Goal: Transaction & Acquisition: Purchase product/service

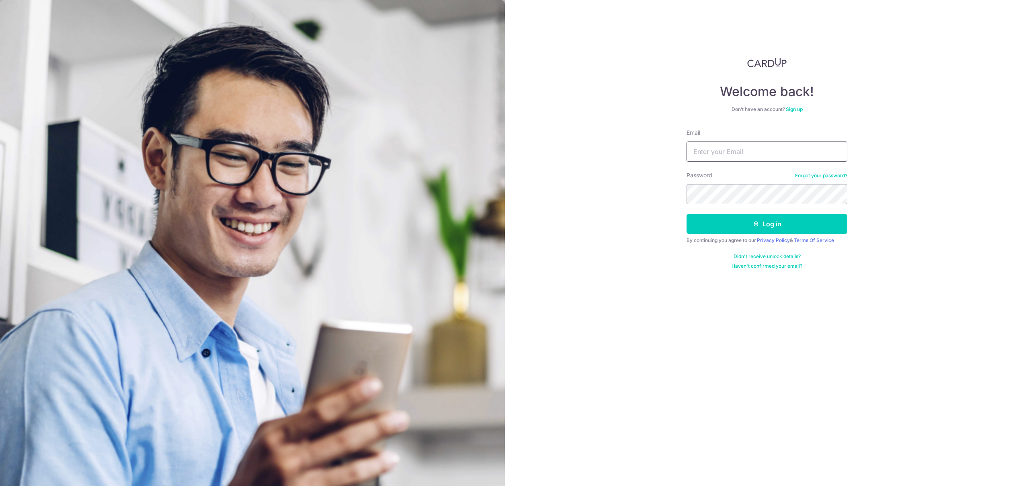
click at [747, 154] on input "Email" at bounding box center [766, 151] width 161 height 20
type input "[EMAIL_ADDRESS][DOMAIN_NAME]"
click at [774, 223] on button "Log in" at bounding box center [766, 224] width 161 height 20
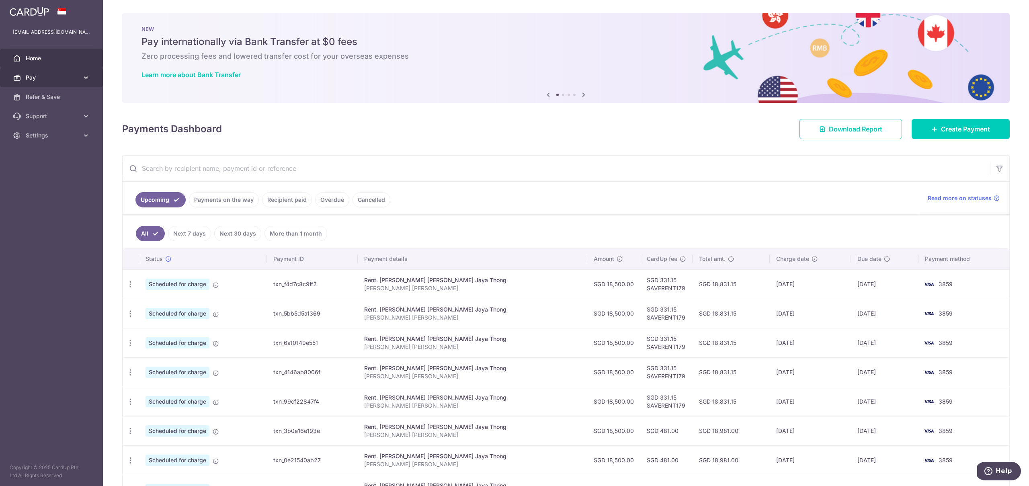
click at [87, 78] on icon at bounding box center [86, 78] width 8 height 8
click at [44, 117] on span "Recipients" at bounding box center [52, 116] width 53 height 8
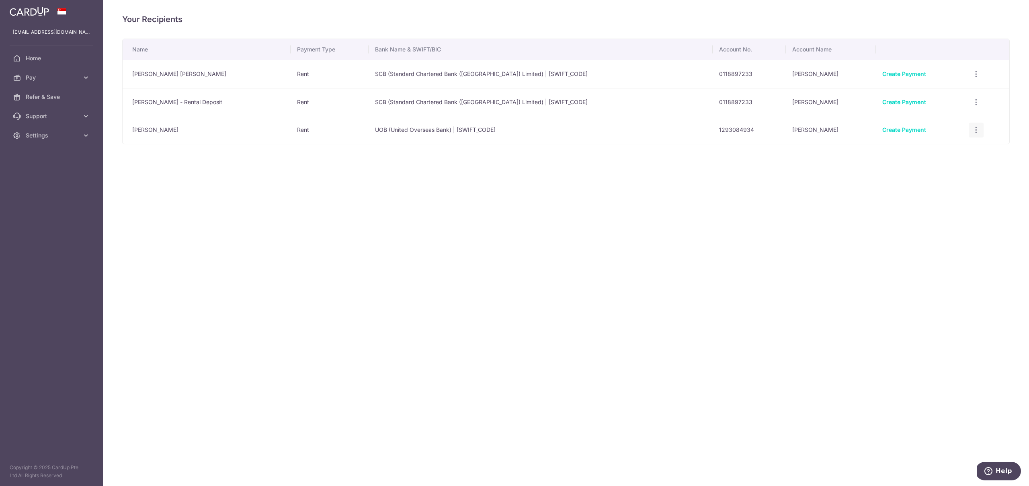
click at [973, 129] on icon "button" at bounding box center [976, 130] width 8 height 8
click at [942, 153] on span "View/Edit" at bounding box center [949, 152] width 55 height 10
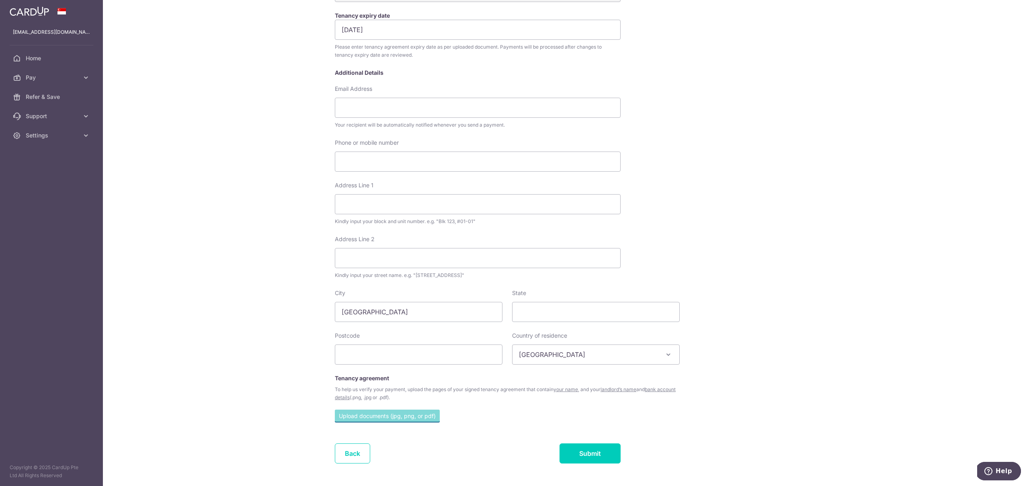
scroll to position [184, 0]
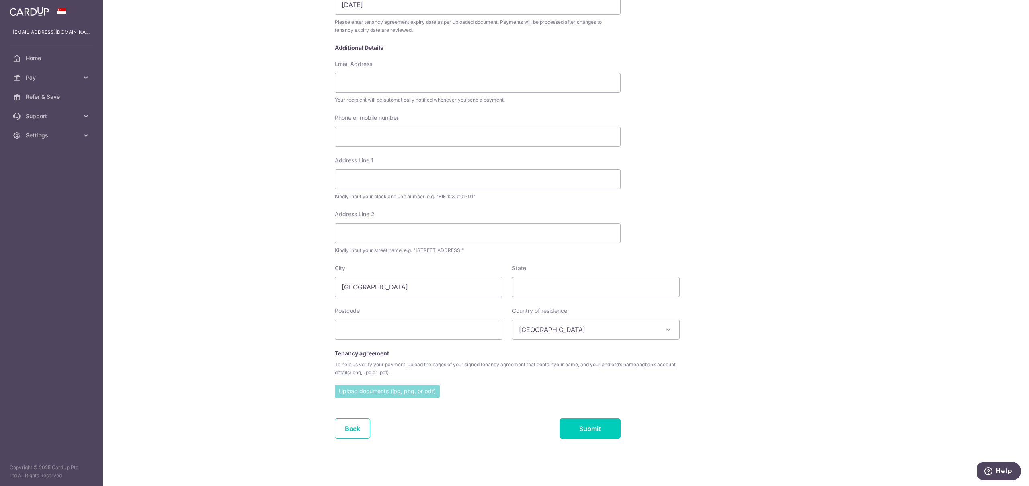
click at [418, 392] on input "file" at bounding box center [387, 391] width 105 height 12
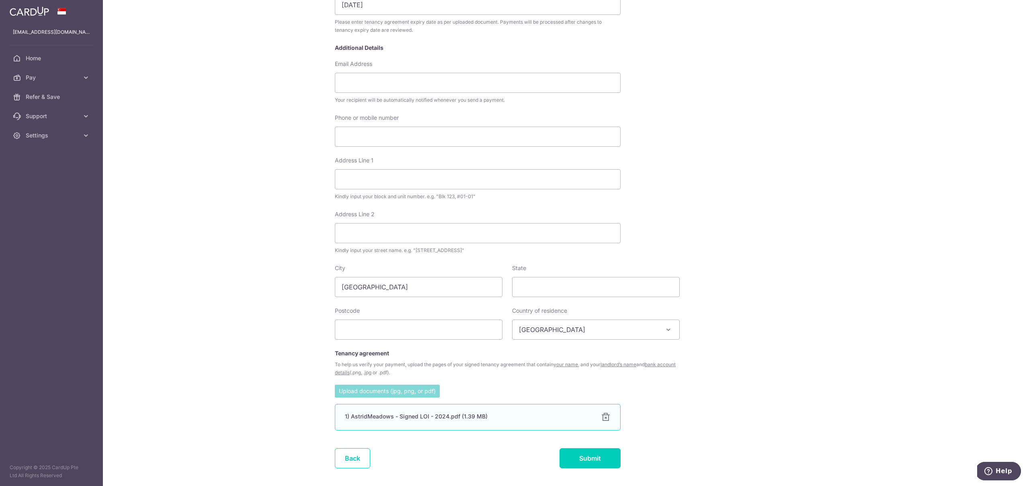
click at [606, 417] on div at bounding box center [606, 417] width 10 height 10
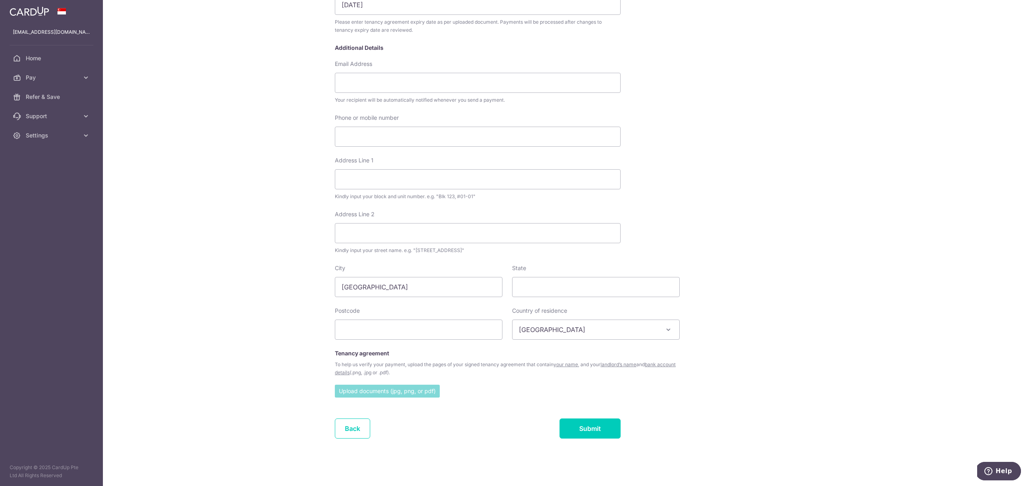
click at [375, 392] on input "file" at bounding box center [387, 391] width 105 height 12
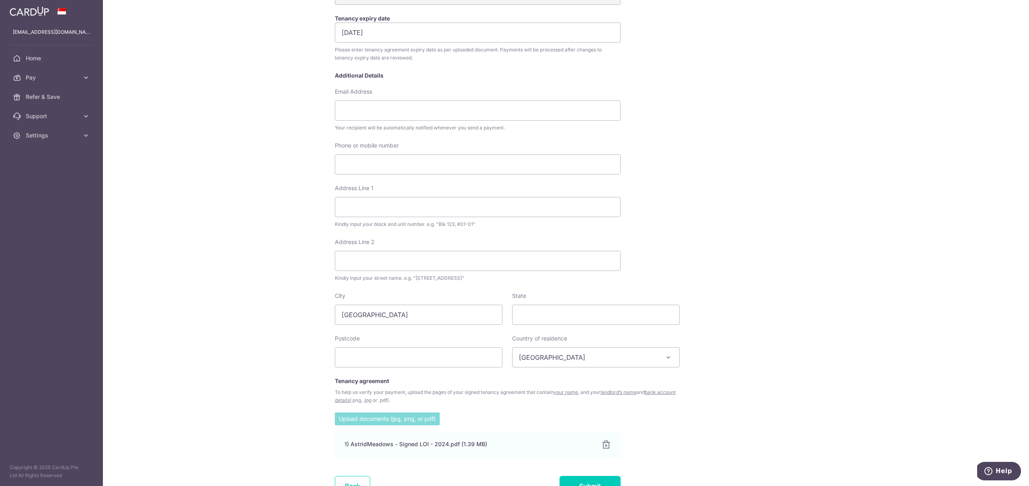
scroll to position [213, 0]
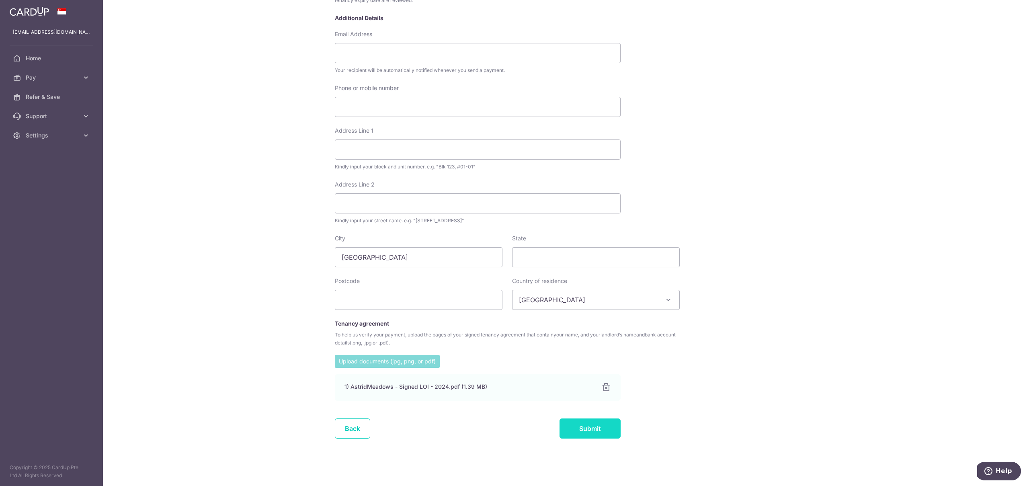
click at [601, 428] on input "Submit" at bounding box center [589, 428] width 61 height 20
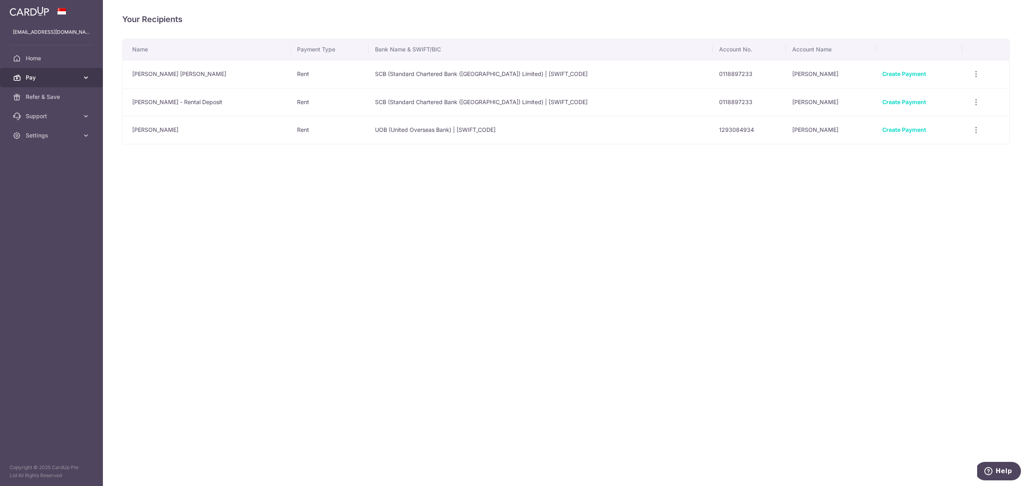
click at [85, 76] on icon at bounding box center [86, 78] width 8 height 8
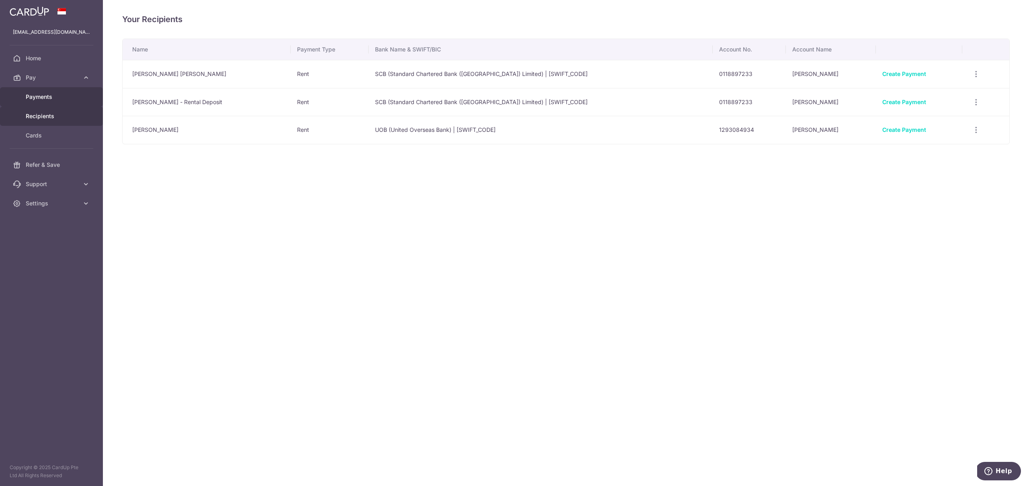
click at [45, 99] on span "Payments" at bounding box center [52, 97] width 53 height 8
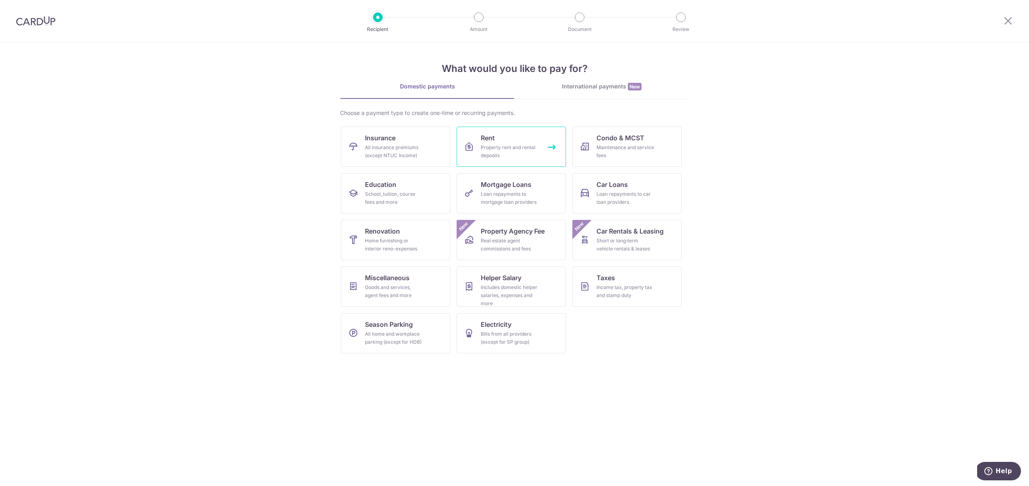
click at [502, 145] on div "Property rent and rental deposits" at bounding box center [510, 151] width 58 height 16
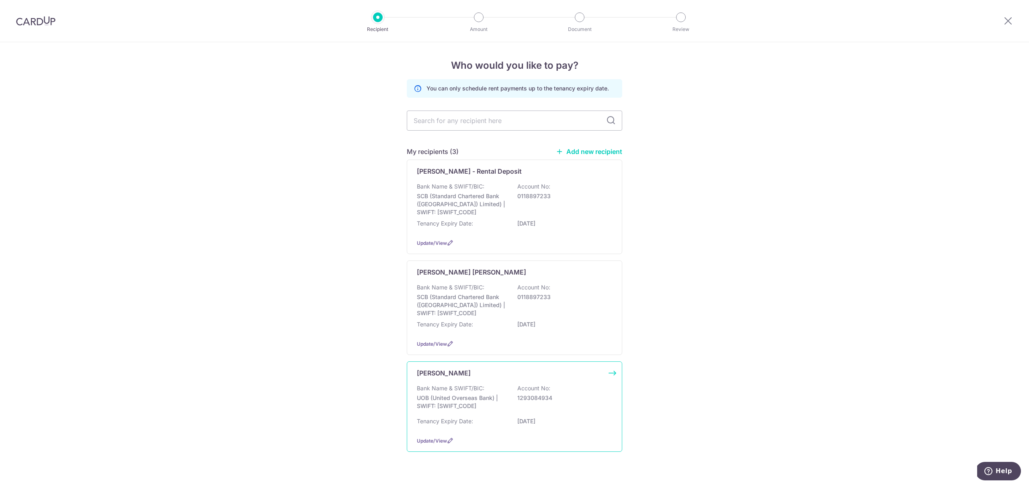
click at [612, 373] on div "[PERSON_NAME] Bank Name & SWIFT/BIC: UOB (United Overseas Bank) | SWIFT: [SWIFT…" at bounding box center [514, 406] width 215 height 90
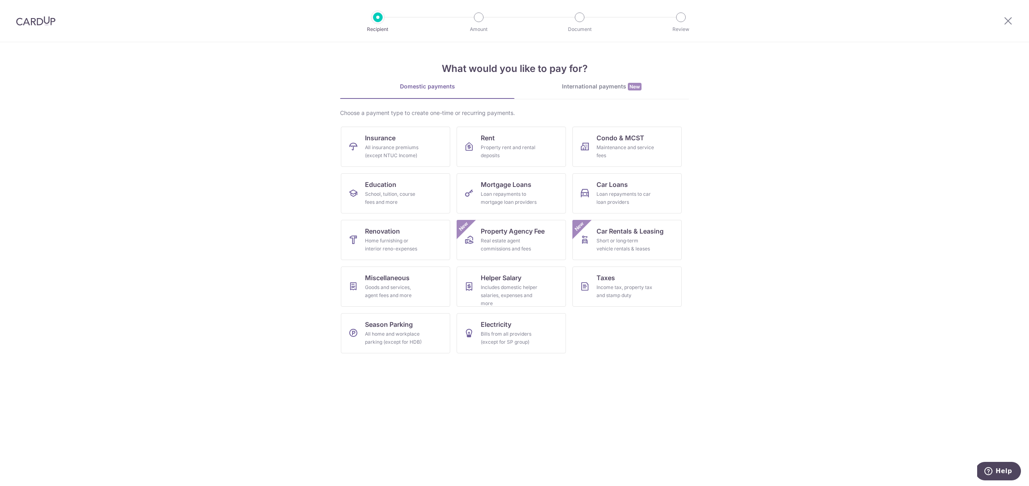
click at [41, 20] on img at bounding box center [35, 21] width 39 height 10
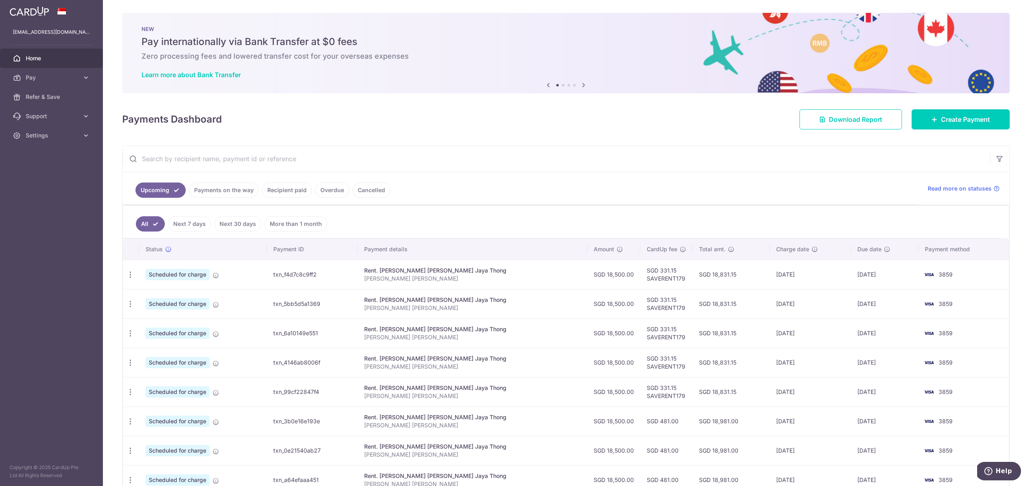
click at [39, 60] on span "Home" at bounding box center [52, 58] width 53 height 8
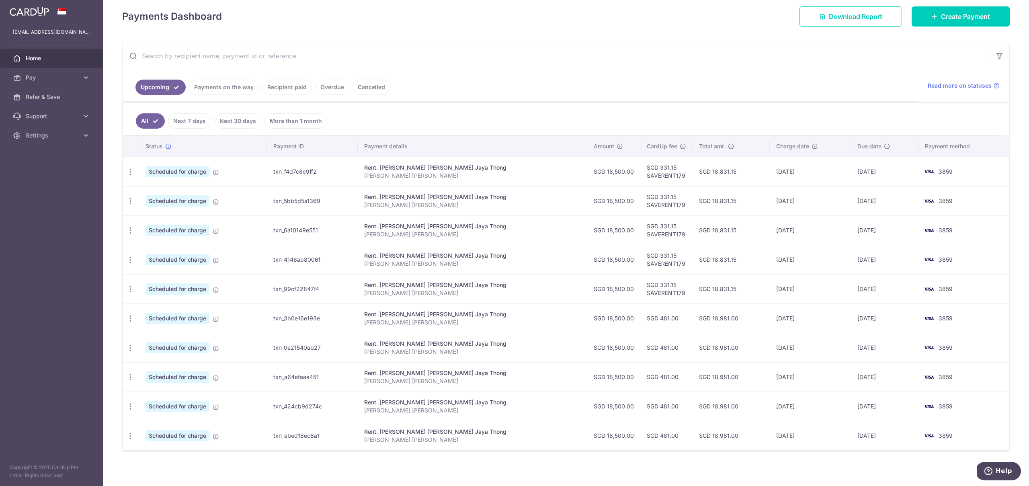
scroll to position [116, 0]
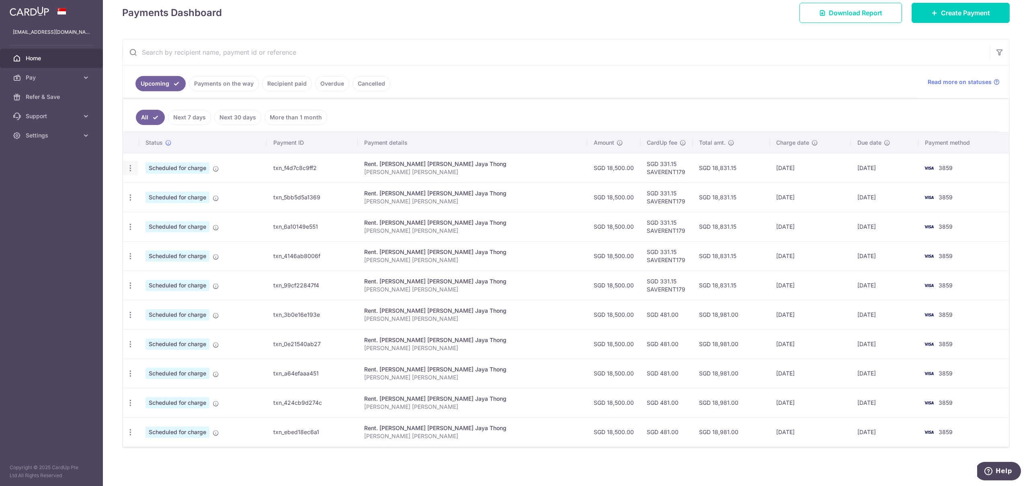
click at [134, 168] on icon "button" at bounding box center [130, 168] width 8 height 8
click at [160, 211] on span "Cancel payment" at bounding box center [173, 210] width 54 height 10
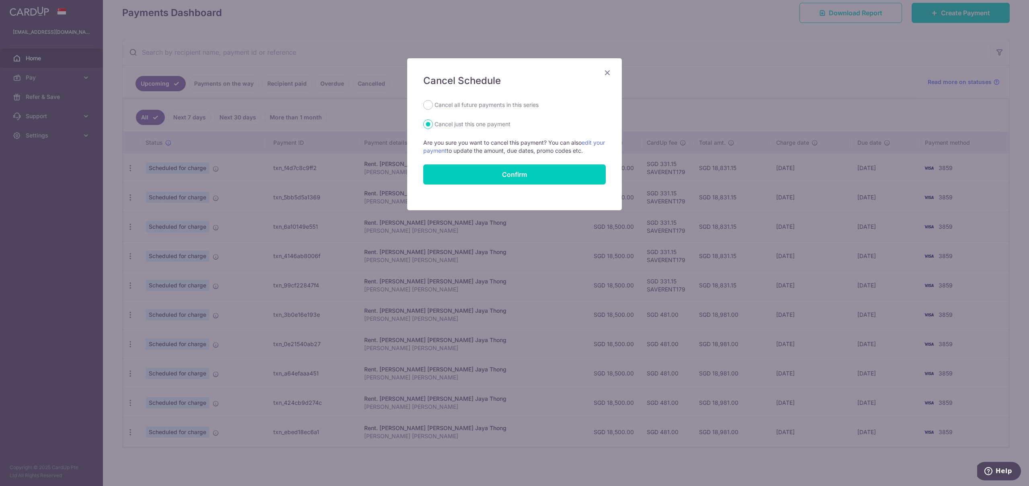
click at [489, 105] on label "Cancel all future payments in this series" at bounding box center [486, 105] width 104 height 10
click at [433, 105] on input "Cancel all future payments in this series" at bounding box center [428, 105] width 10 height 10
radio input "true"
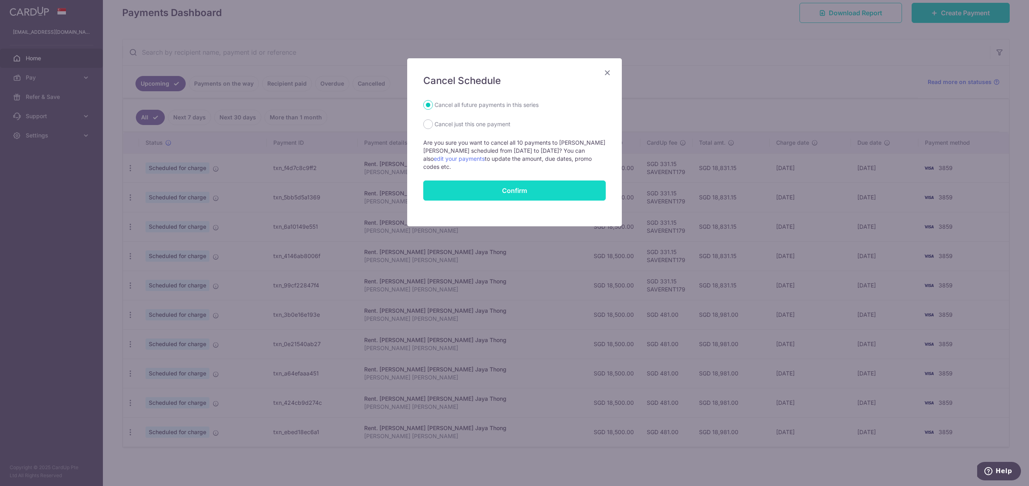
click at [526, 193] on button "Confirm" at bounding box center [514, 190] width 182 height 20
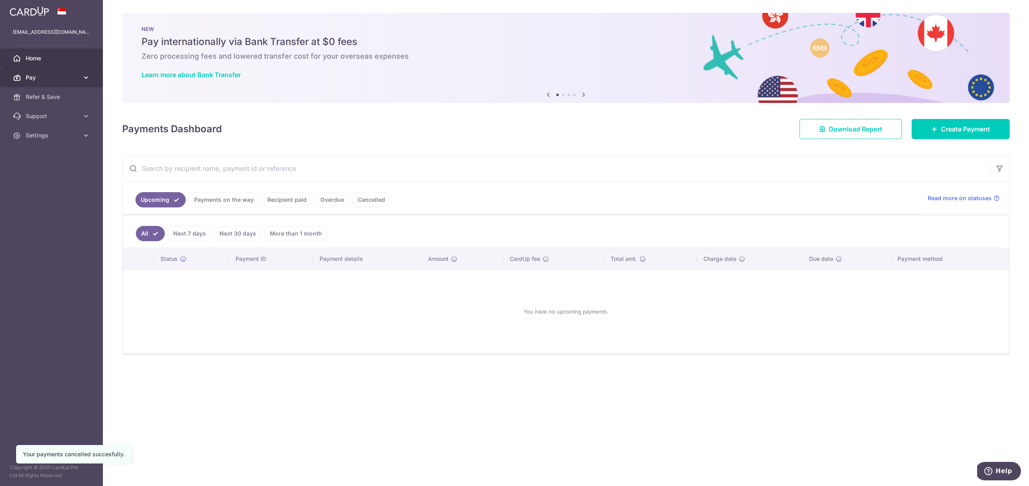
click at [88, 76] on icon at bounding box center [86, 78] width 8 height 8
click at [49, 96] on span "Payments" at bounding box center [52, 97] width 53 height 8
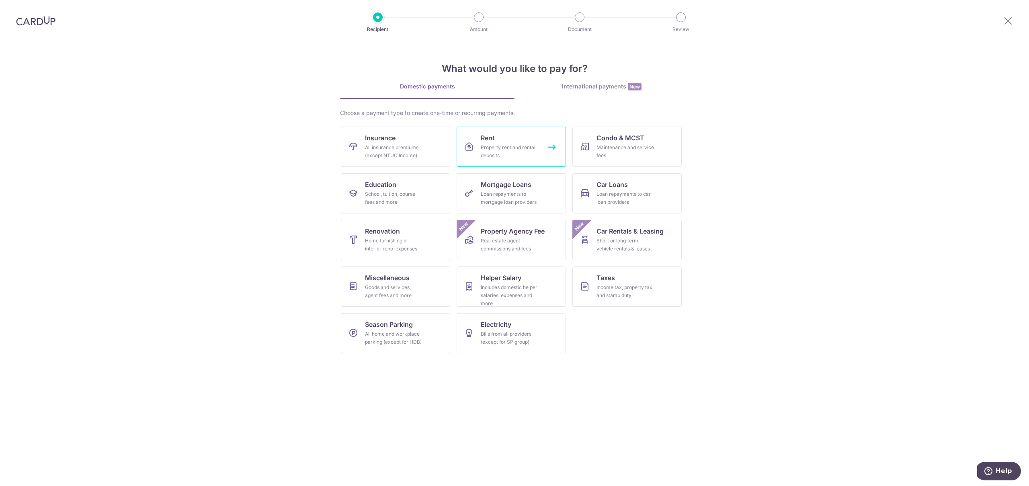
click at [498, 149] on div "Property rent and rental deposits" at bounding box center [510, 151] width 58 height 16
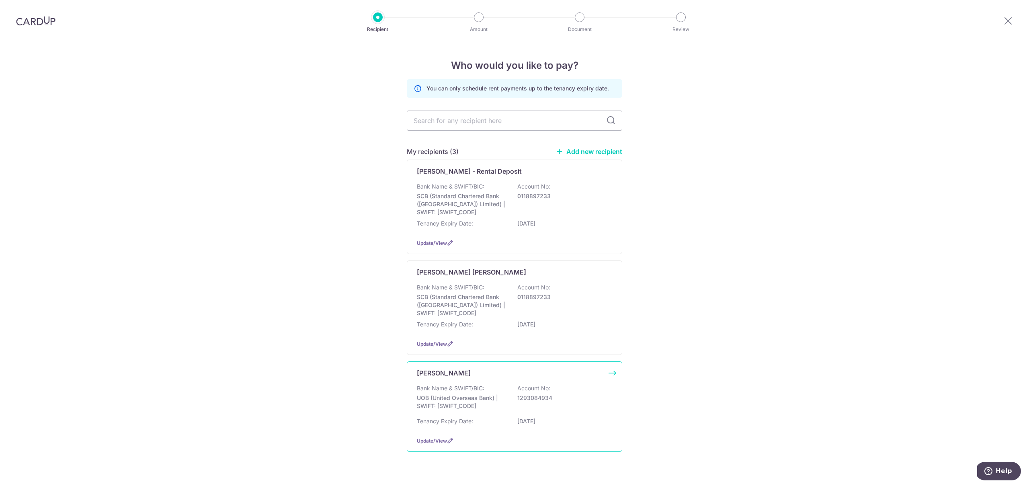
click at [556, 380] on div "[PERSON_NAME] Bank Name & SWIFT/BIC: UOB (United Overseas Bank) | SWIFT: [SWIFT…" at bounding box center [514, 406] width 215 height 90
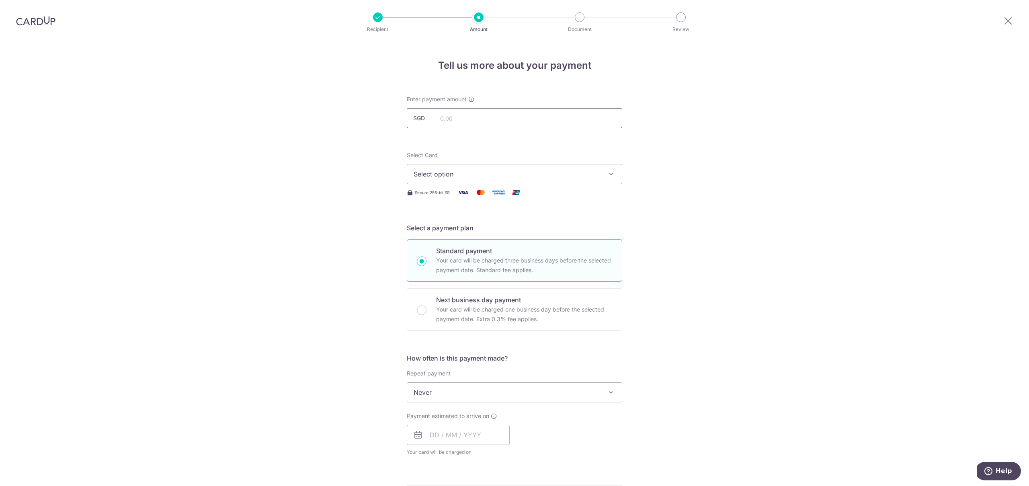
click at [491, 120] on input "text" at bounding box center [514, 118] width 215 height 20
type input "18,500.00"
click at [518, 175] on span "Select option" at bounding box center [507, 174] width 187 height 10
click at [482, 232] on span "**** 3859" at bounding box center [515, 232] width 202 height 10
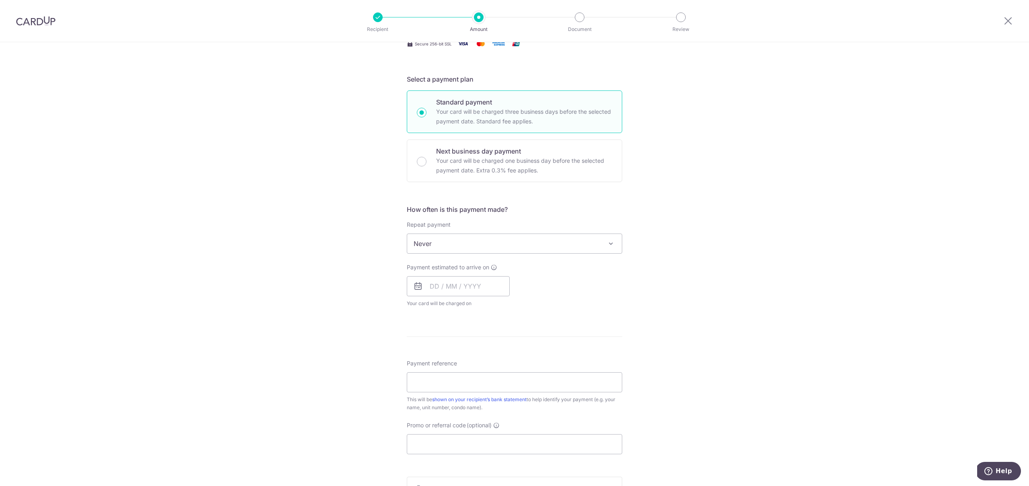
scroll to position [159, 0]
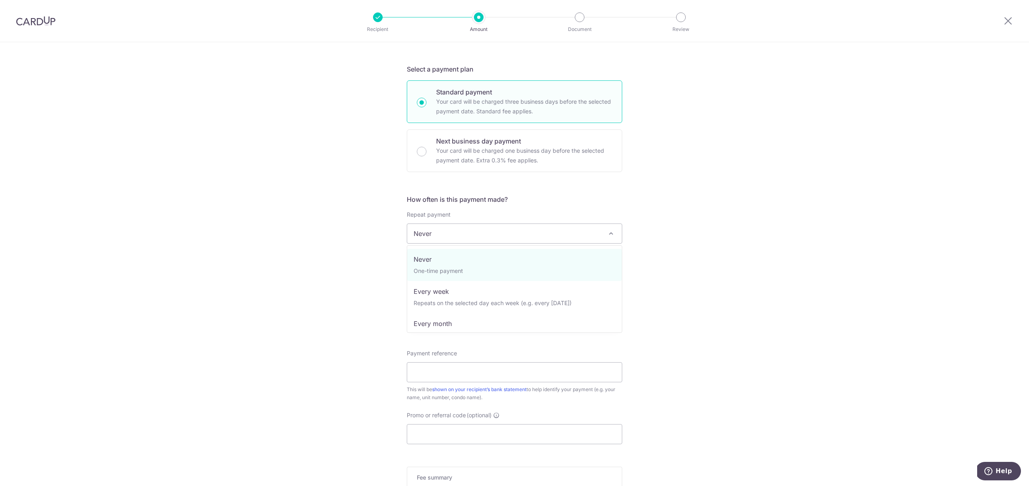
click at [479, 240] on span "Never" at bounding box center [514, 233] width 215 height 19
select select "3"
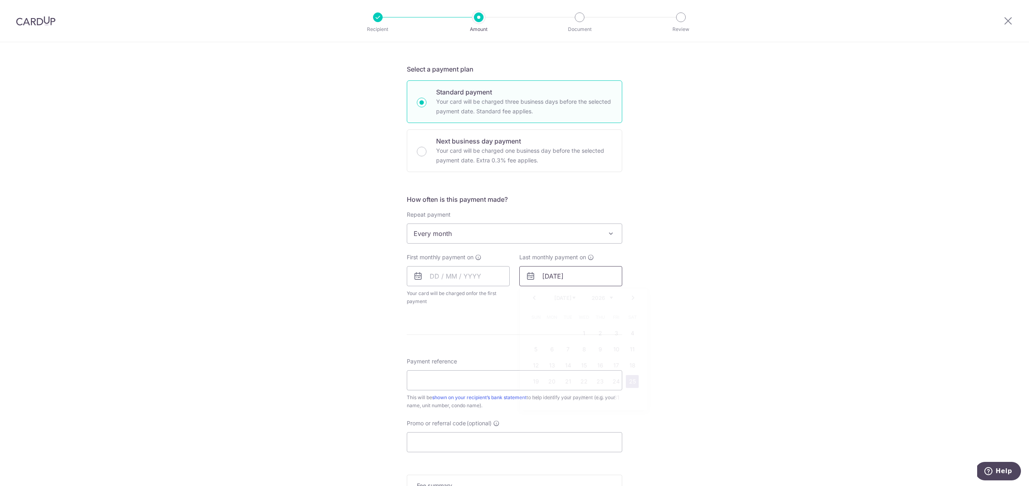
click at [559, 276] on input "25/07/2026" at bounding box center [570, 276] width 103 height 20
click at [536, 297] on link "Prev" at bounding box center [534, 298] width 10 height 10
click at [604, 380] on link "25" at bounding box center [600, 381] width 13 height 13
type input "25/06/2026"
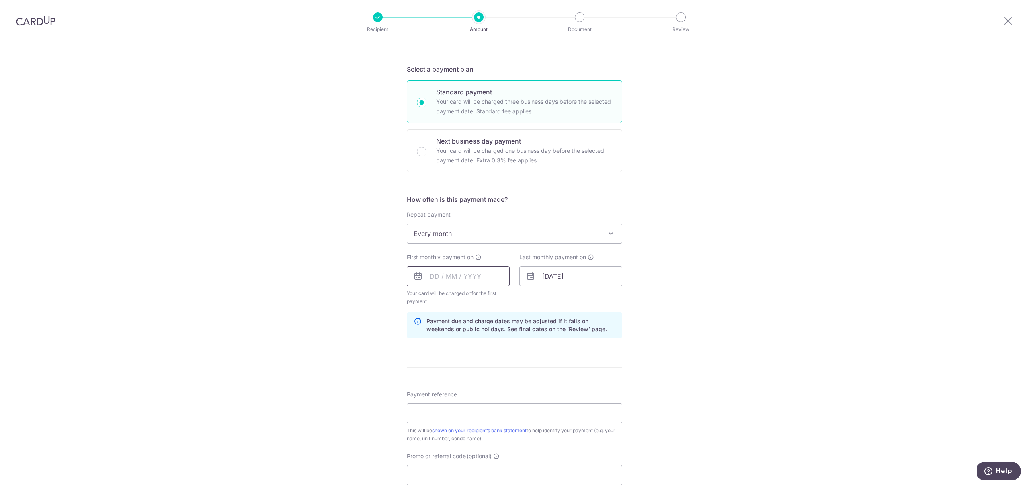
click at [480, 271] on input "text" at bounding box center [458, 276] width 103 height 20
click at [491, 383] on link "25" at bounding box center [487, 381] width 13 height 13
type input "25/09/2025"
click at [482, 414] on input "Payment reference" at bounding box center [514, 413] width 215 height 20
drag, startPoint x: 433, startPoint y: 413, endPoint x: 460, endPoint y: 410, distance: 27.1
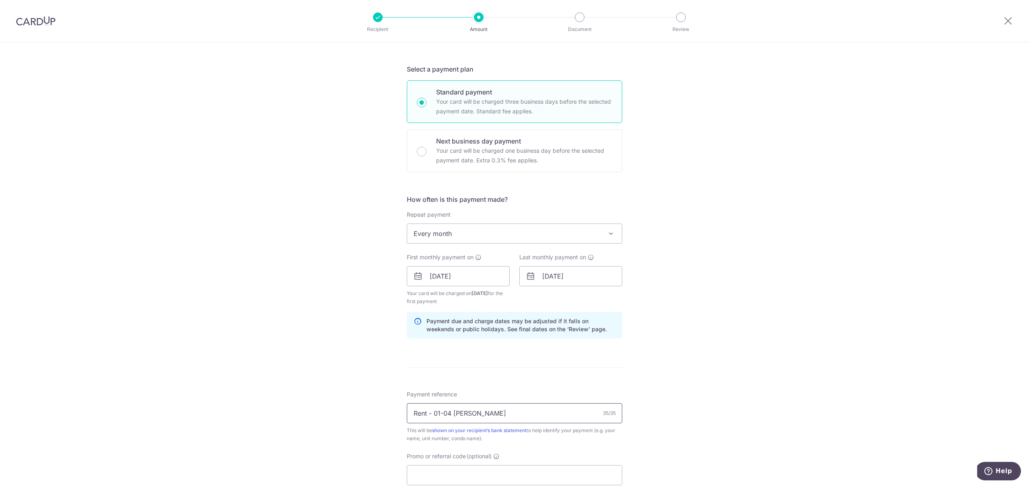
click at [433, 413] on input "Rent - 01-04 Astrid Meadows - Coope" at bounding box center [514, 413] width 215 height 20
click at [538, 417] on input "Rent 01-04 Astrid Meadows - Coope" at bounding box center [514, 413] width 215 height 20
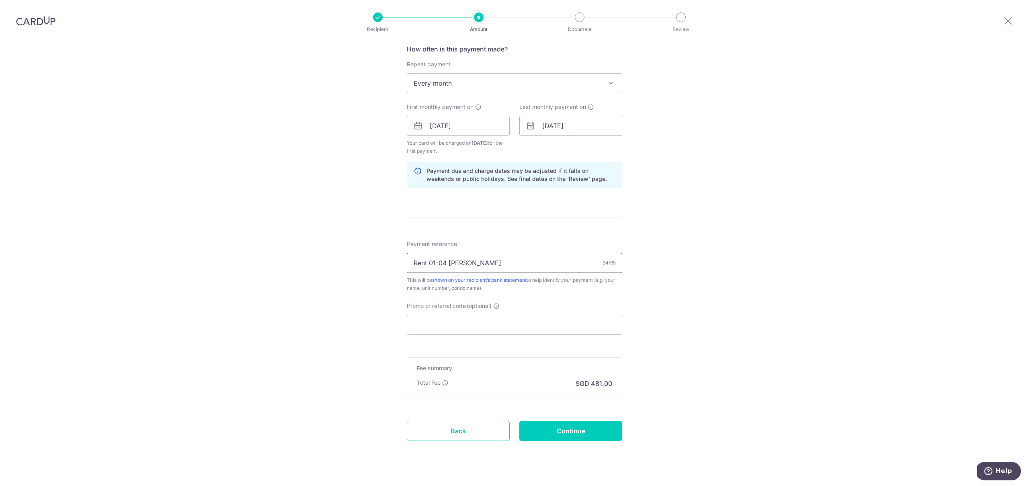
scroll to position [309, 0]
type input "Rent 01-04 Astrid Meadows - Cooper"
click at [483, 319] on input "Promo or referral code (optional)" at bounding box center [514, 324] width 215 height 20
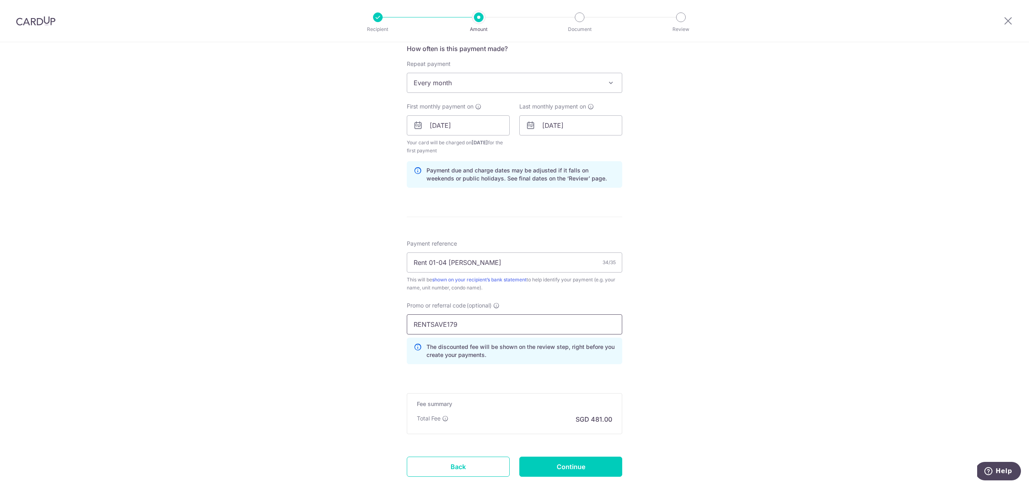
type input "RENTSAVE179"
click at [357, 342] on div "Tell us more about your payment Enter payment amount SGD 18,500.00 18500.00 Sel…" at bounding box center [514, 135] width 1029 height 804
click at [578, 467] on input "Continue" at bounding box center [570, 467] width 103 height 20
type input "Create Schedule"
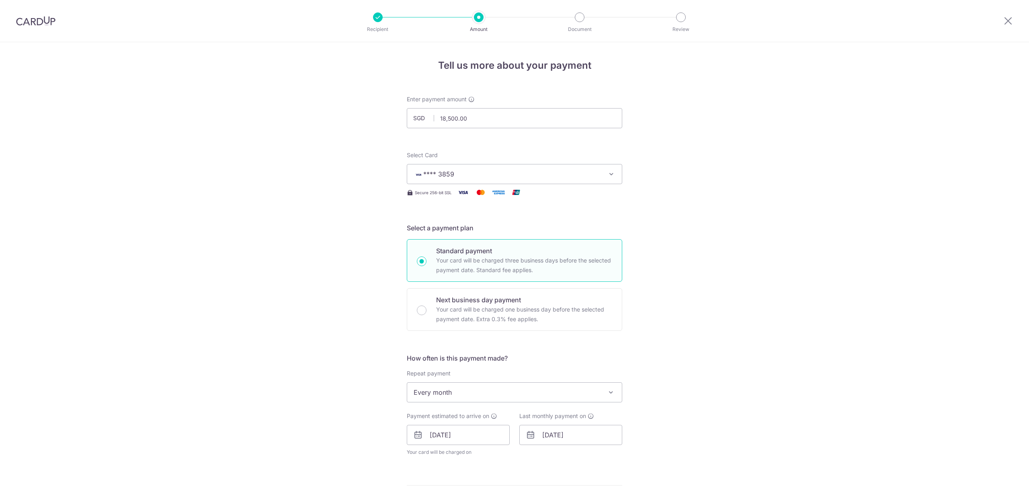
scroll to position [331, 0]
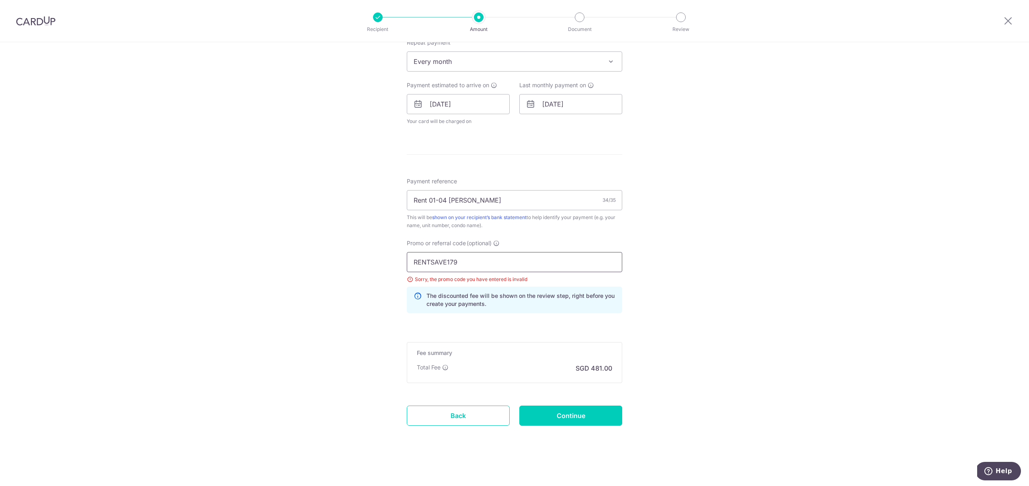
click at [479, 262] on input "RENTSAVE179" at bounding box center [514, 262] width 215 height 20
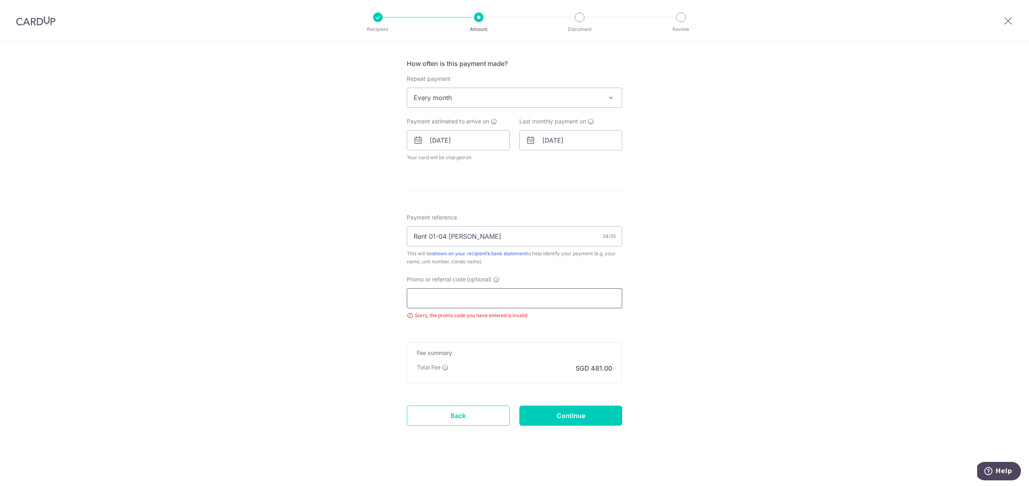
scroll to position [295, 0]
click at [585, 419] on input "Continue" at bounding box center [570, 415] width 103 height 20
type input "Update Schedule"
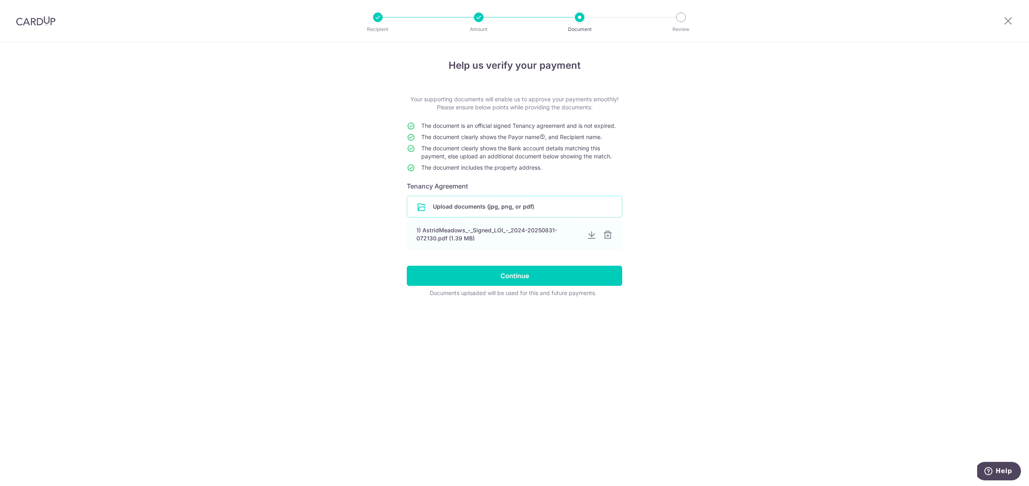
click at [465, 205] on input "file" at bounding box center [514, 206] width 215 height 21
click at [531, 276] on input "Continue" at bounding box center [514, 276] width 215 height 20
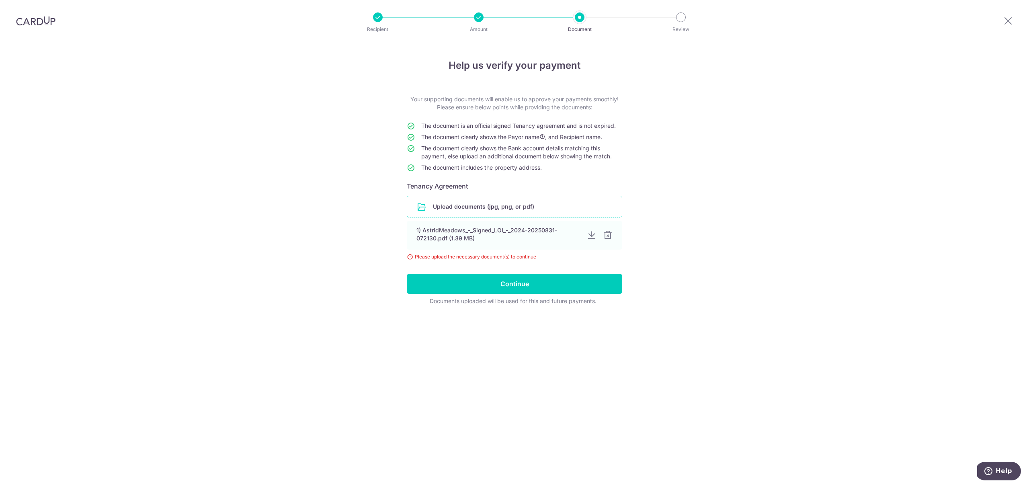
click at [462, 206] on input "file" at bounding box center [514, 206] width 215 height 21
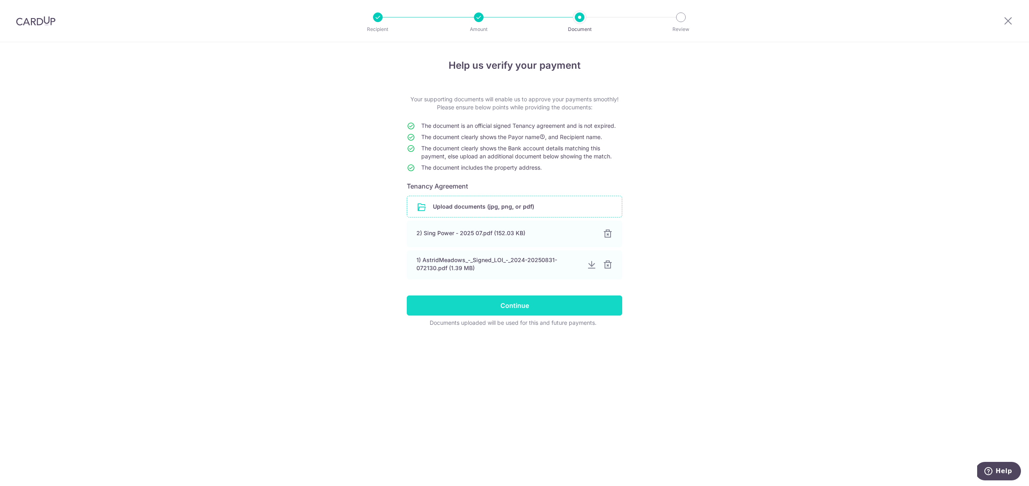
click at [520, 306] on input "Continue" at bounding box center [514, 305] width 215 height 20
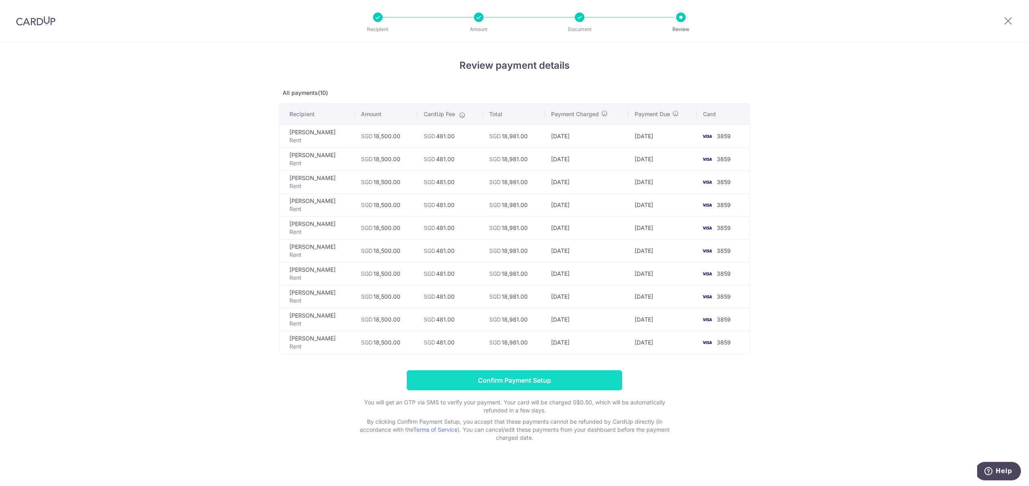
click at [545, 382] on input "Confirm Payment Setup" at bounding box center [514, 380] width 215 height 20
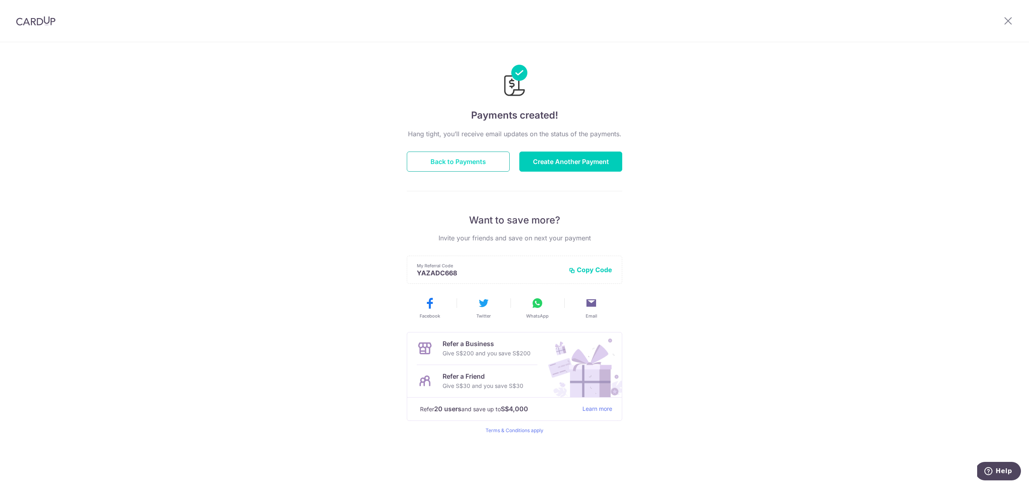
click at [467, 161] on button "Back to Payments" at bounding box center [458, 162] width 103 height 20
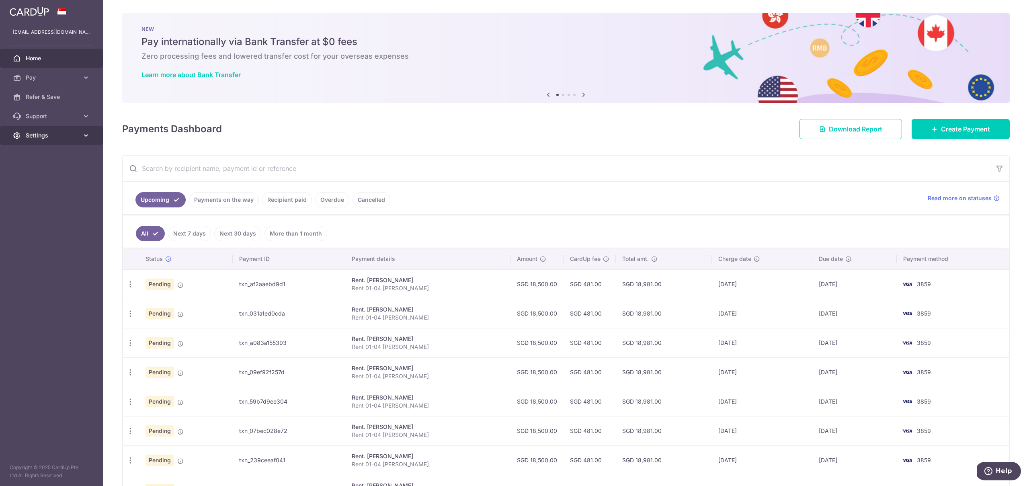
click at [84, 135] on icon at bounding box center [86, 135] width 8 height 8
click at [33, 175] on span "Logout" at bounding box center [52, 174] width 53 height 8
